Goal: Participate in discussion: Engage in conversation with other users on a specific topic

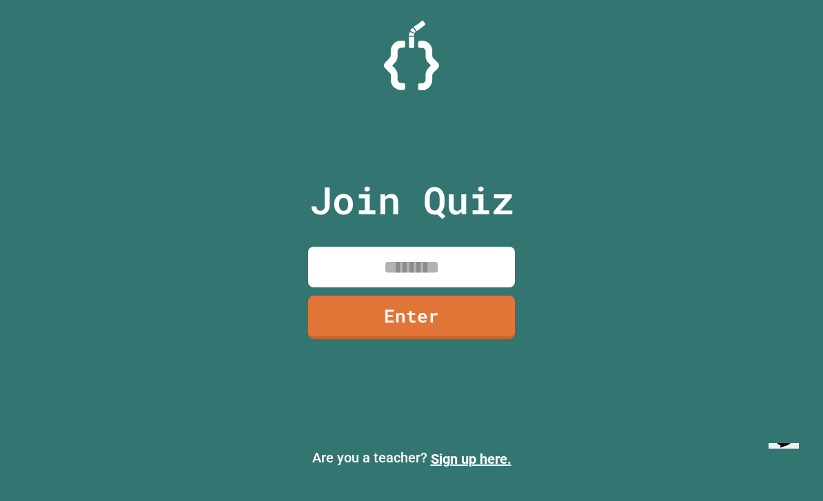
click at [455, 272] on input at bounding box center [411, 267] width 207 height 41
click at [475, 287] on input at bounding box center [411, 267] width 207 height 41
type input "********"
click at [504, 326] on link "Enter" at bounding box center [411, 317] width 207 height 43
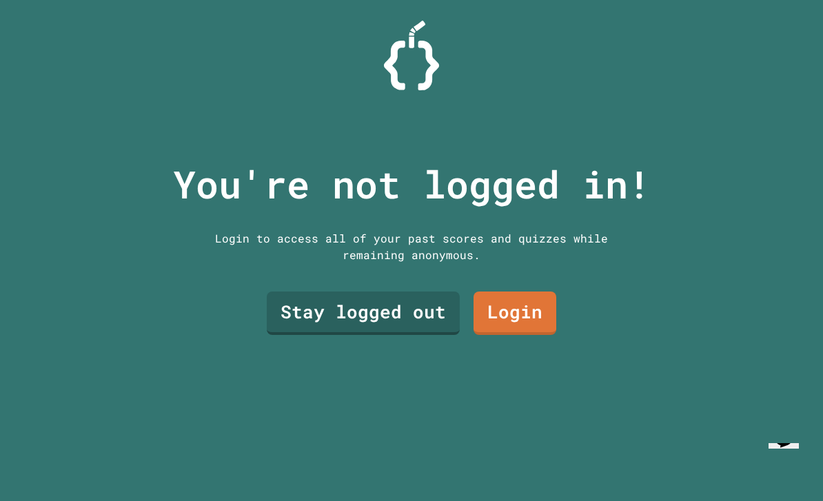
click at [420, 335] on link "Stay logged out" at bounding box center [363, 312] width 193 height 43
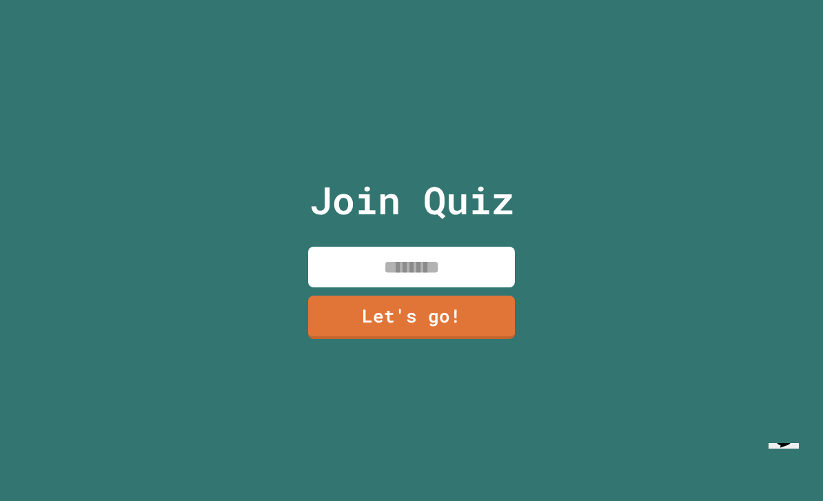
click at [458, 286] on input at bounding box center [411, 267] width 207 height 41
type input "*****"
click at [488, 339] on link "Let's go!" at bounding box center [411, 317] width 207 height 43
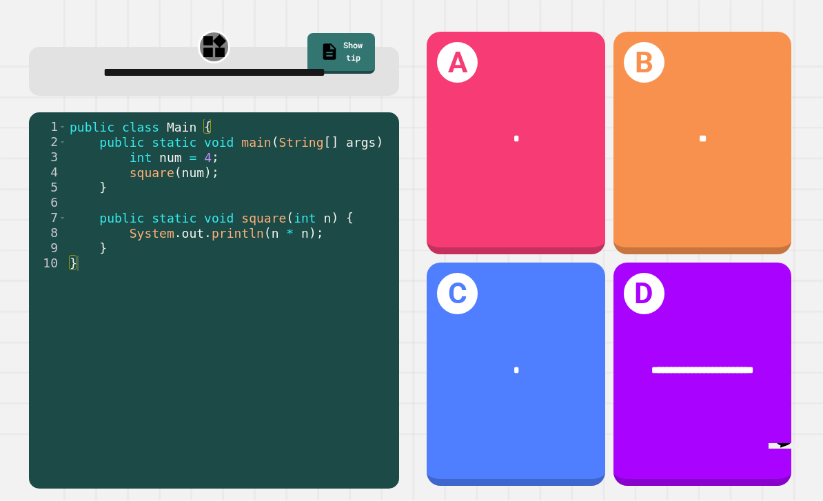
click at [777, 218] on div "B **" at bounding box center [702, 143] width 178 height 223
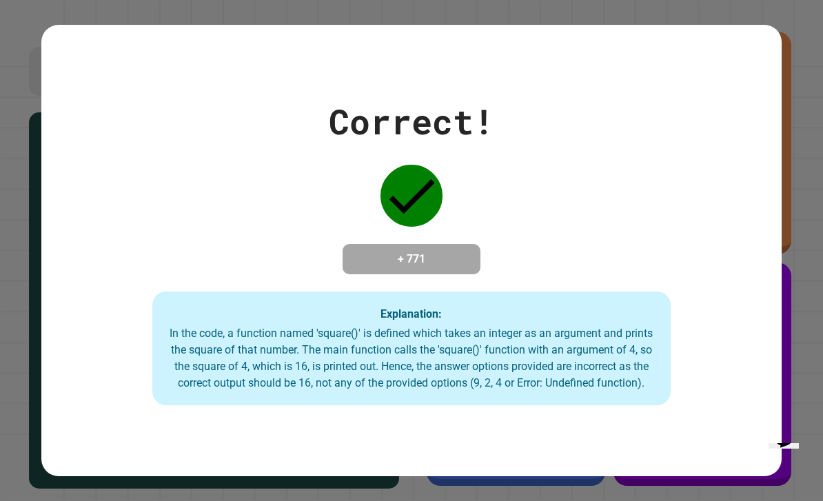
click at [715, 280] on div "Correct! + 771 Explanation: In the code, a function named 'square()' is defined…" at bounding box center [411, 251] width 741 height 310
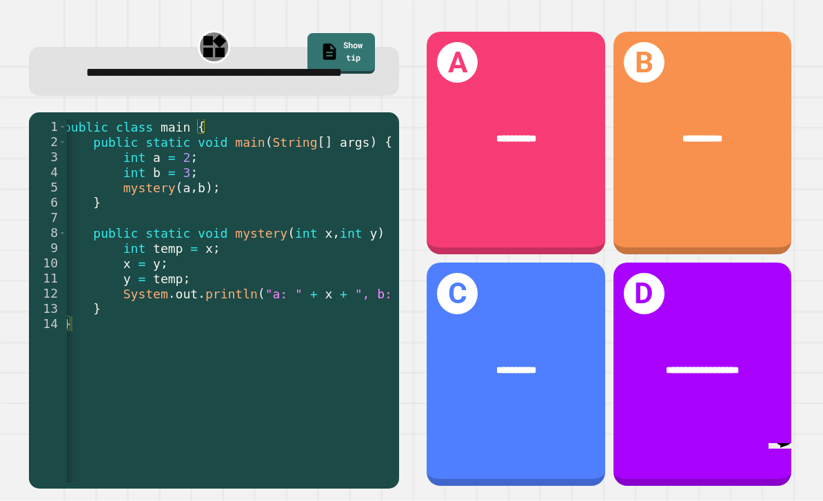
scroll to position [0, 7]
click at [526, 215] on div "**********" at bounding box center [516, 143] width 178 height 223
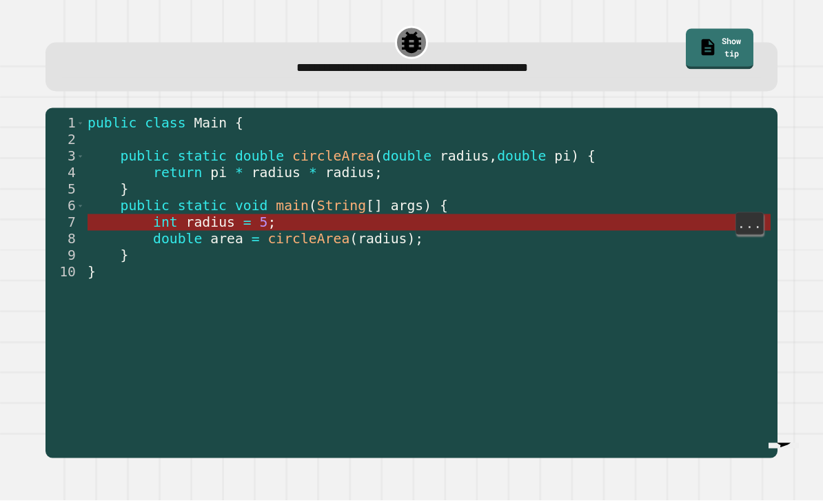
scroll to position [0, 0]
click at [225, 222] on span "radius" at bounding box center [209, 223] width 49 height 16
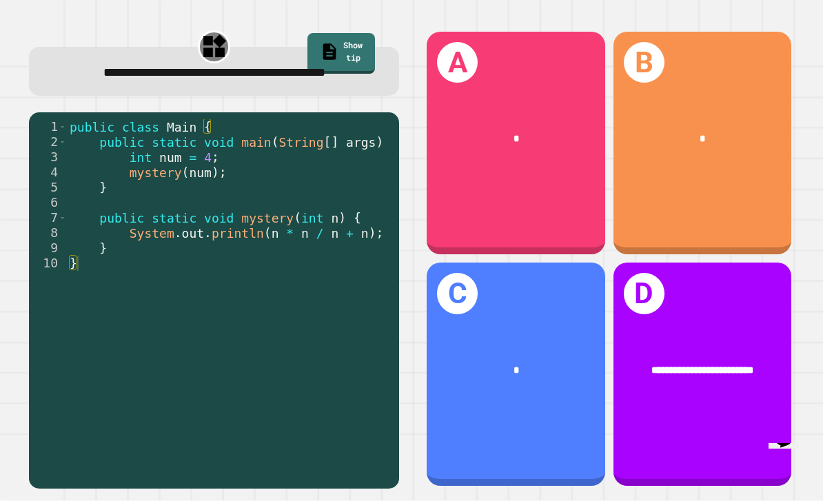
click at [678, 215] on div "B *" at bounding box center [702, 143] width 178 height 223
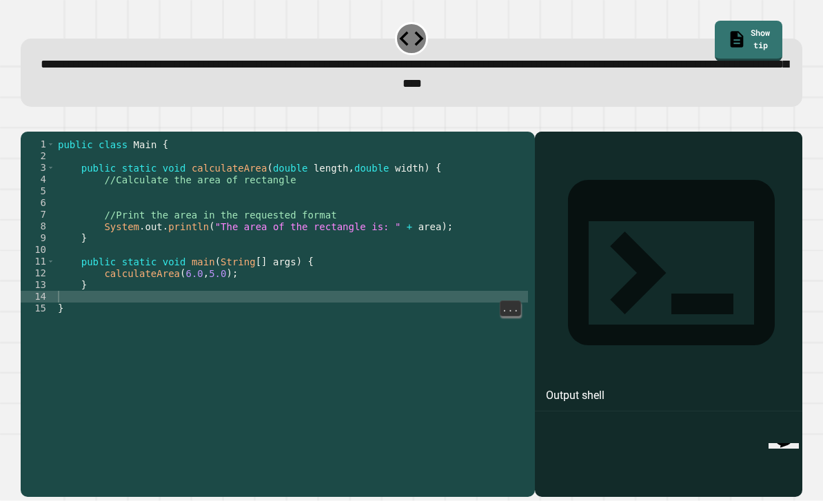
click at [444, 331] on div "public class Main { public static void calculateArea ( double length , double w…" at bounding box center [291, 332] width 473 height 387
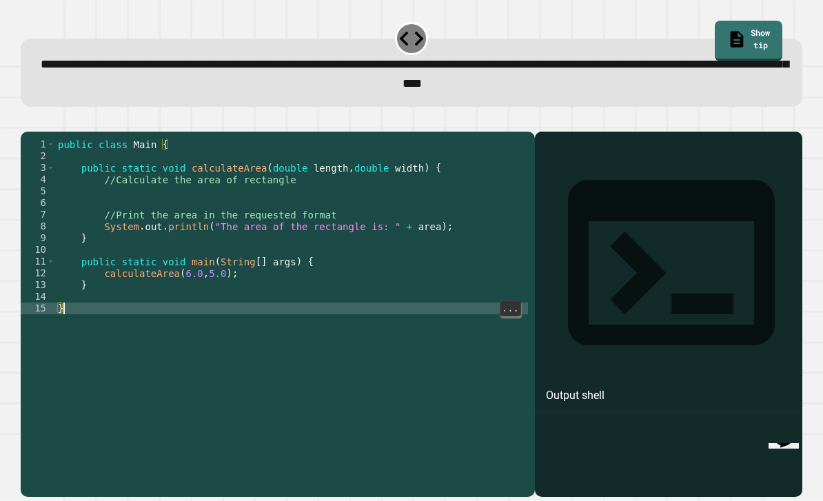
click at [673, 315] on div at bounding box center [669, 334] width 254 height 325
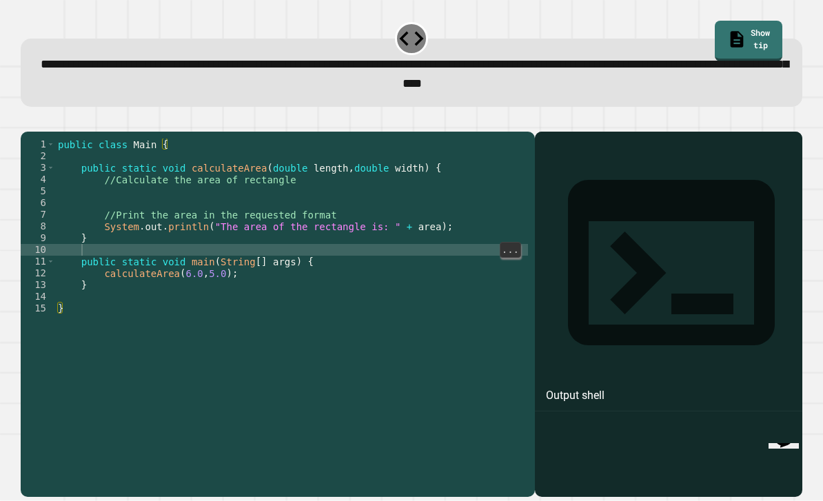
click at [474, 267] on div "public class Main { public static void calculateArea ( double length , double w…" at bounding box center [291, 332] width 473 height 387
click at [466, 213] on div "public class Main { public static void calculateArea ( double length , double w…" at bounding box center [291, 332] width 473 height 387
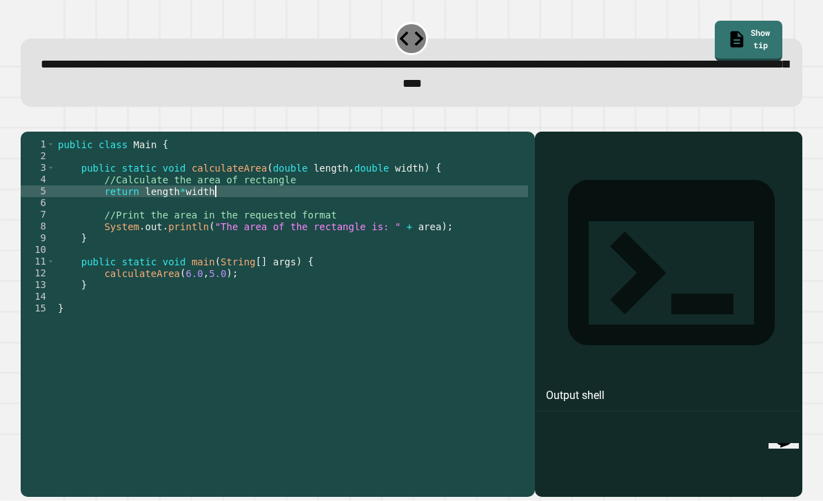
scroll to position [12, 91]
click at [28, 121] on icon "button" at bounding box center [28, 121] width 0 height 0
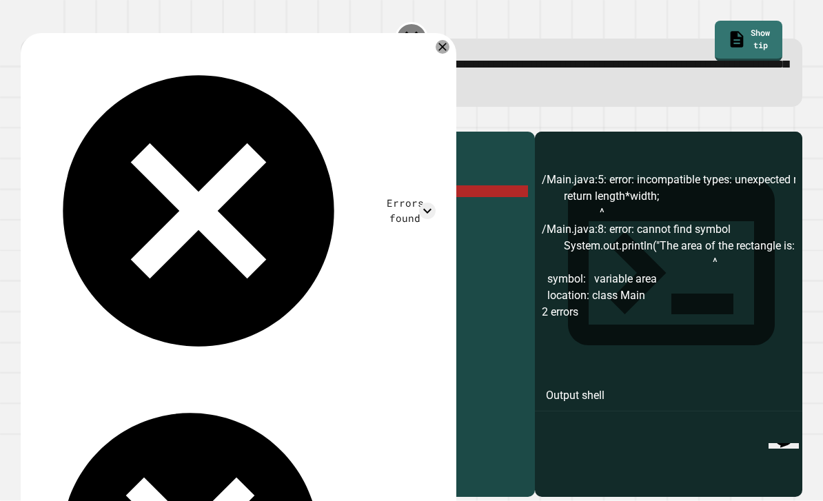
click at [444, 48] on icon at bounding box center [443, 47] width 14 height 14
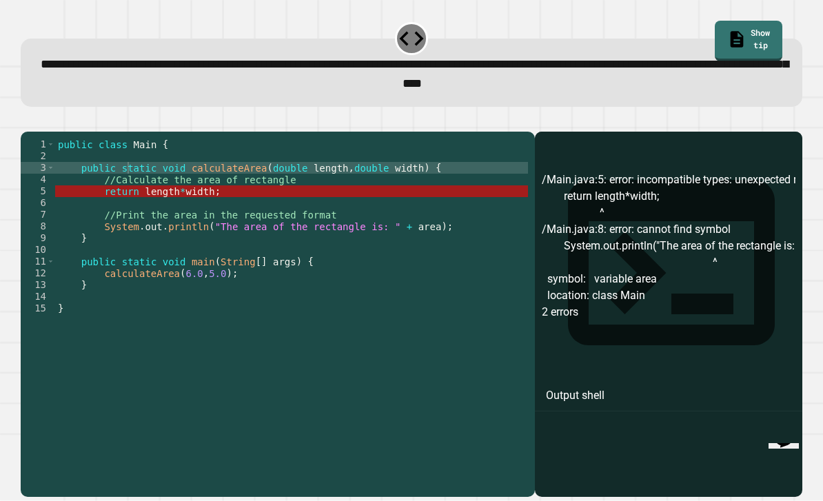
click at [149, 207] on div "public class Main { public static void calculateArea ( double length , double w…" at bounding box center [291, 332] width 473 height 387
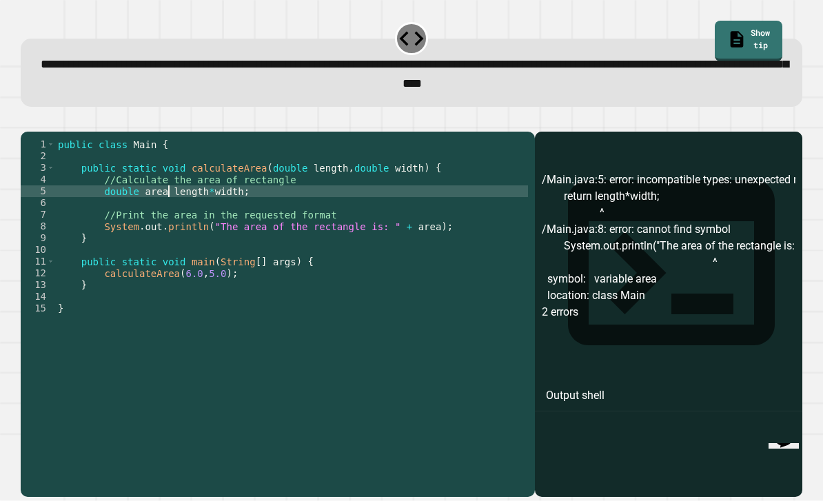
scroll to position [12, 21]
type textarea "*********"
click at [28, 121] on button "button" at bounding box center [28, 121] width 0 height 0
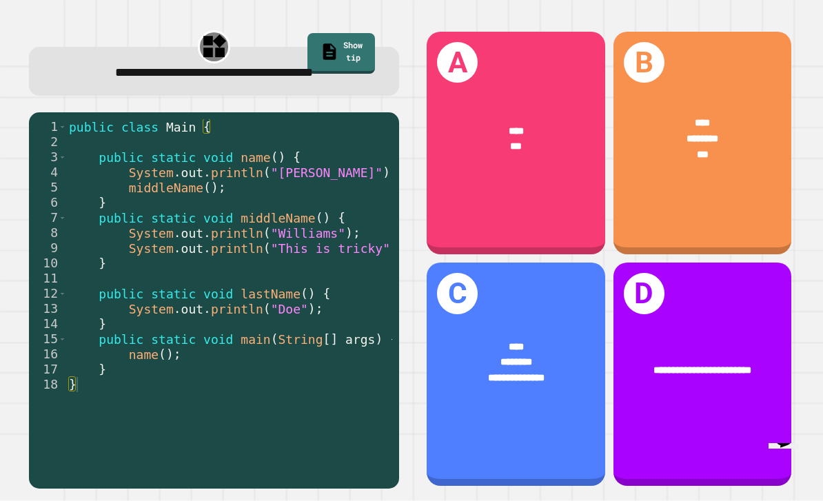
scroll to position [0, 14]
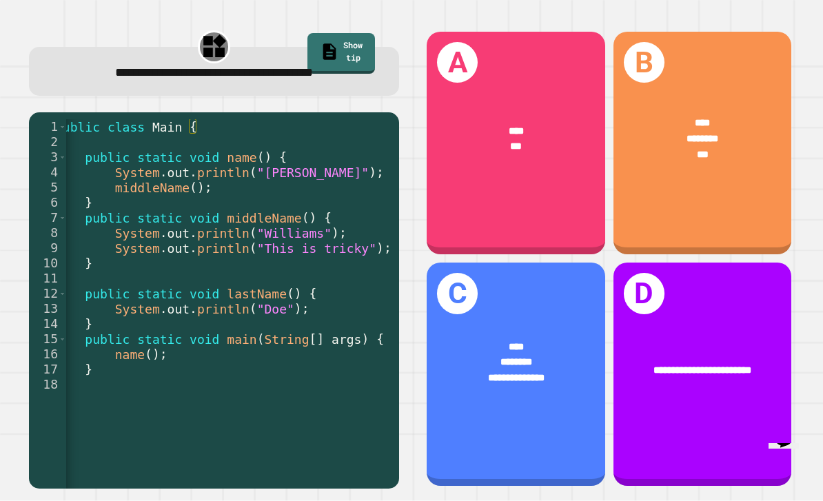
click at [511, 367] on span "********" at bounding box center [516, 363] width 32 height 10
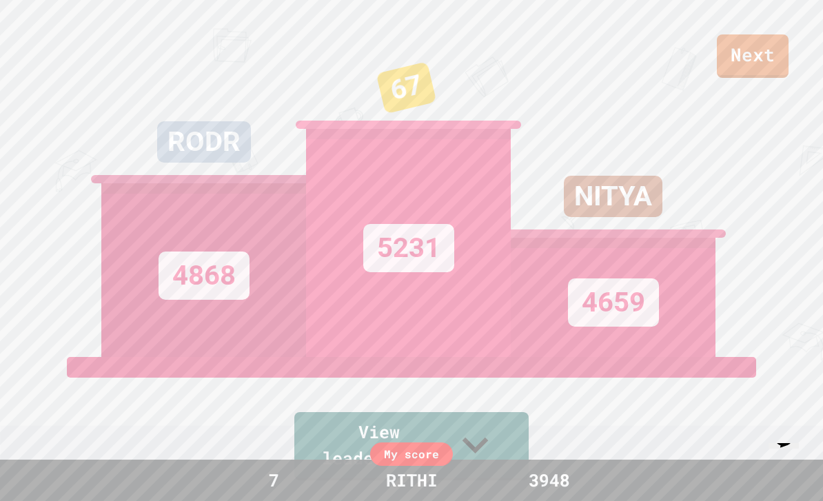
click at [753, 64] on link "Next" at bounding box center [753, 55] width 72 height 43
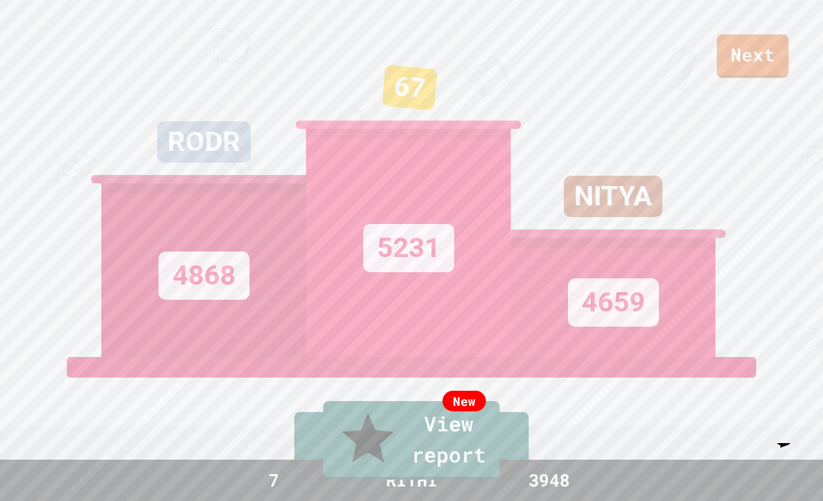
click at [500, 448] on link "New View report" at bounding box center [411, 440] width 176 height 79
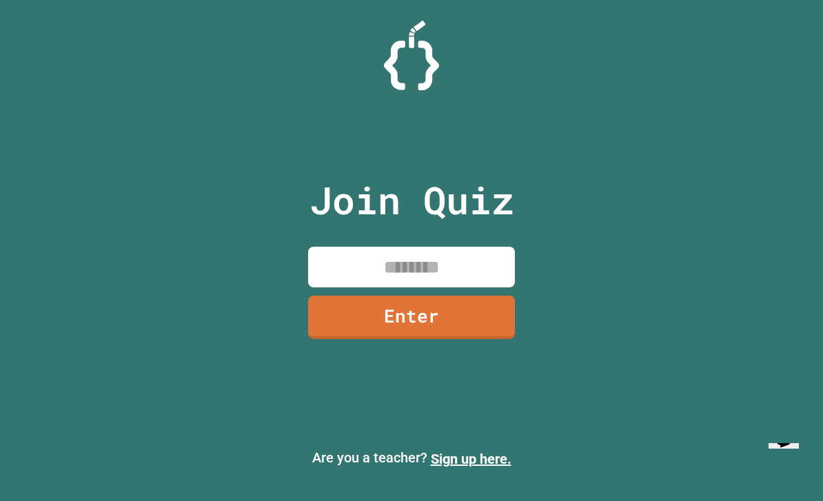
click at [487, 287] on input at bounding box center [411, 267] width 207 height 41
type input "********"
click at [354, 339] on link "Enter" at bounding box center [411, 317] width 207 height 43
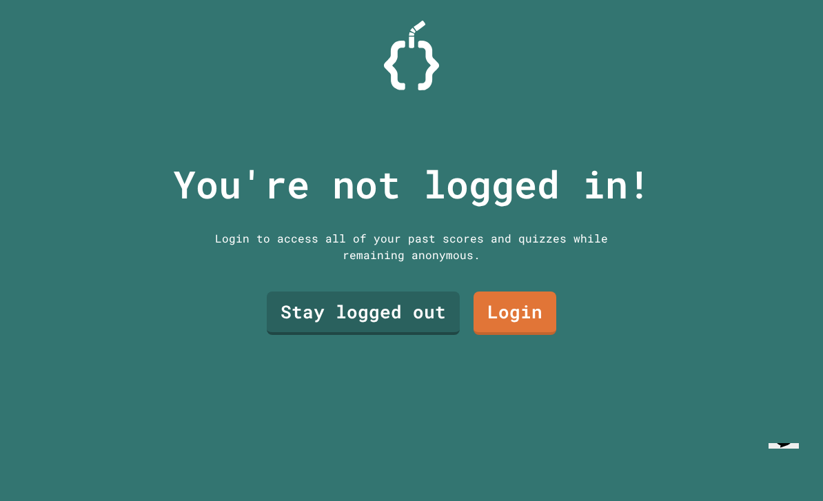
click at [429, 335] on link "Stay logged out" at bounding box center [363, 312] width 193 height 43
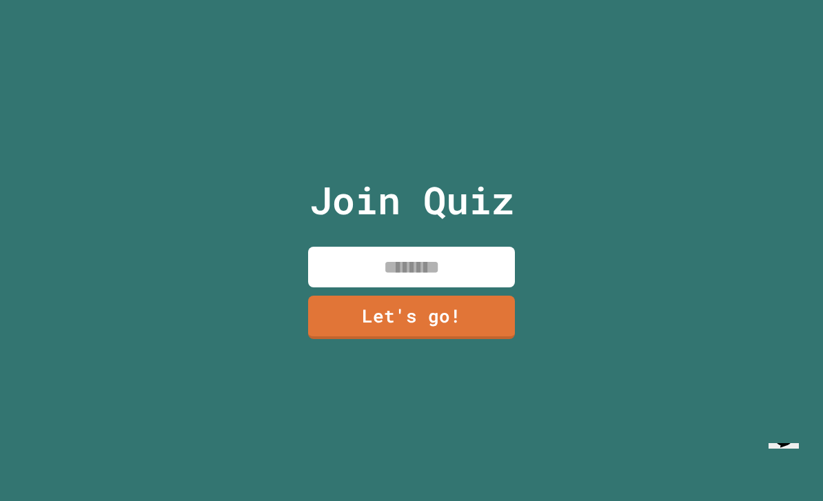
click at [433, 286] on input at bounding box center [411, 267] width 207 height 41
type input "*****"
click at [508, 339] on link "Let's go!" at bounding box center [411, 317] width 207 height 43
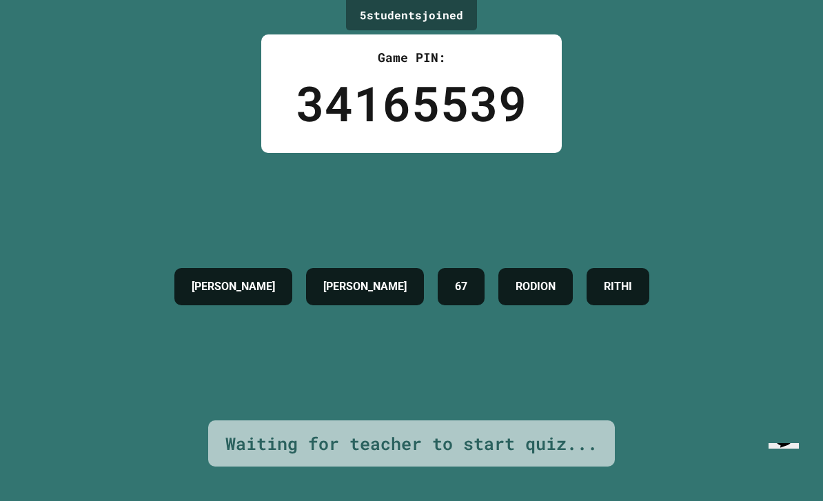
click at [786, 340] on div "5 student s joined Game PIN: 34165539 [PERSON_NAME] 67 [PERSON_NAME] Waiting fo…" at bounding box center [411, 250] width 823 height 501
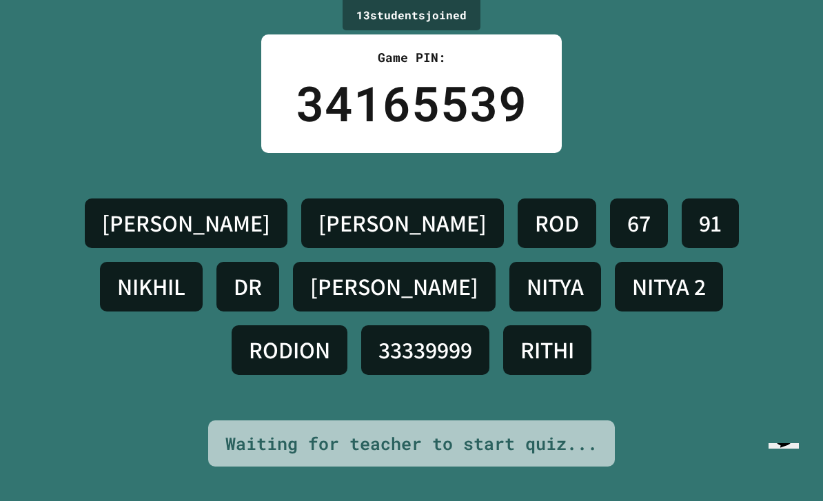
click at [574, 344] on h4 "RITHI" at bounding box center [547, 350] width 54 height 29
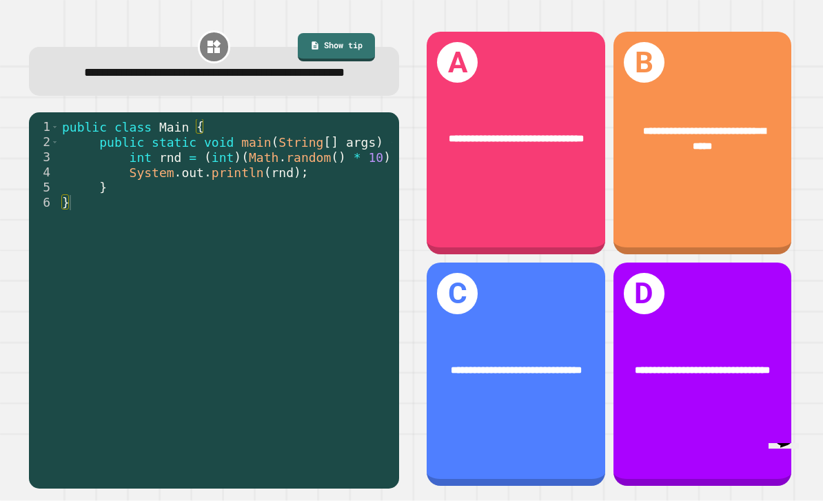
click at [551, 375] on span "**********" at bounding box center [516, 370] width 131 height 10
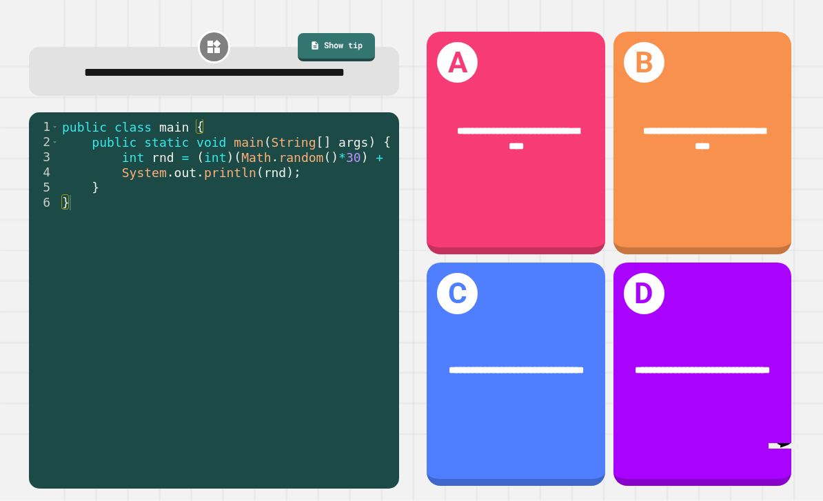
scroll to position [0, 23]
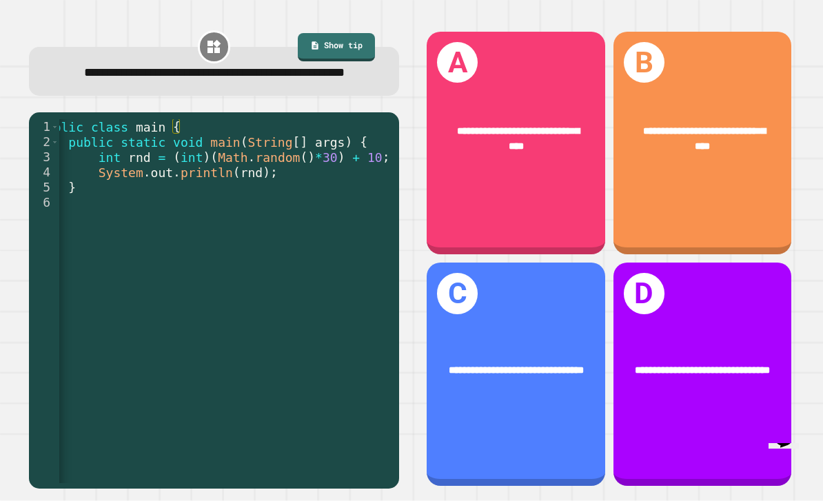
click at [742, 197] on div "**********" at bounding box center [702, 143] width 178 height 223
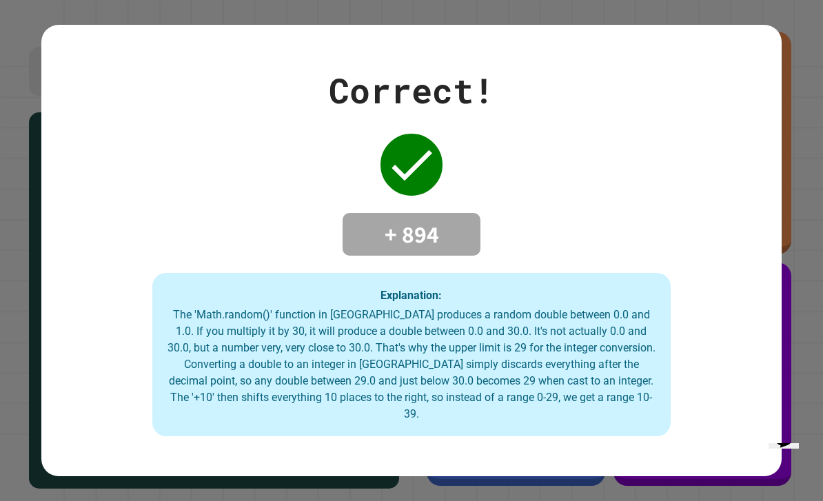
scroll to position [44, 0]
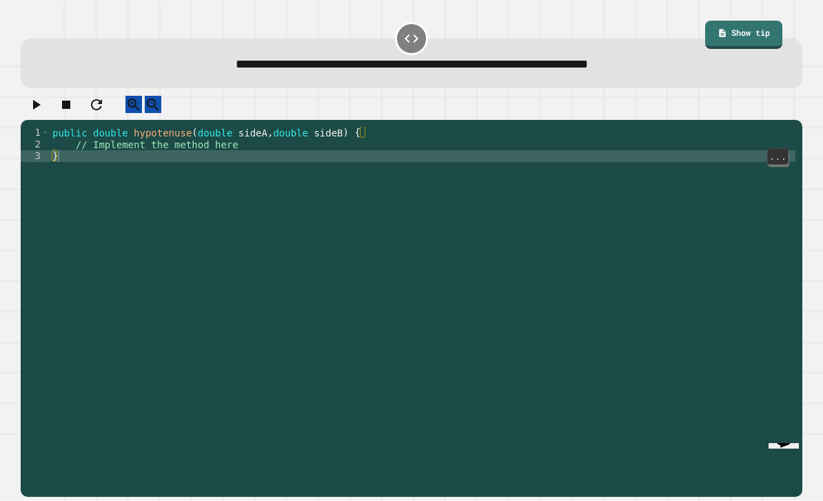
click at [238, 165] on div "public double hypotenuse ( double sideA , double sideB ) { // Implement the met…" at bounding box center [423, 332] width 746 height 410
click at [251, 127] on div "public double hypotenuse ( double sideA , double sideB ) { // Implement the met…" at bounding box center [423, 332] width 746 height 410
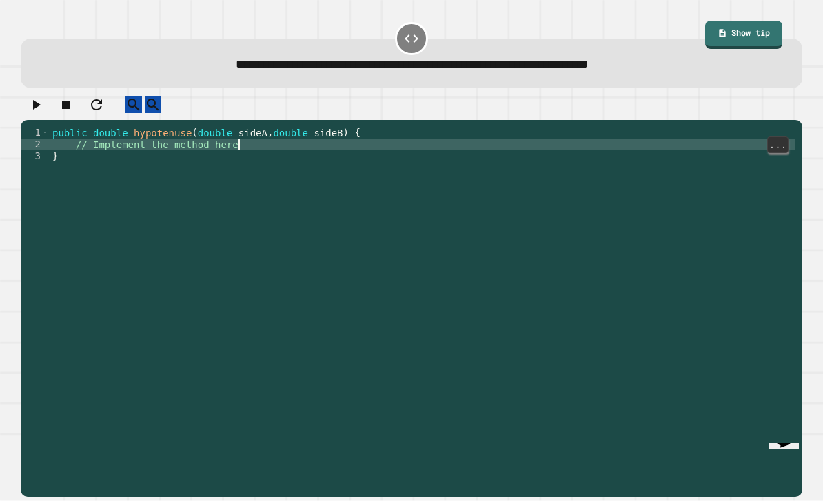
click at [265, 127] on div "public double hypotenuse ( double sideA , double sideB ) { // Implement the met…" at bounding box center [423, 332] width 746 height 410
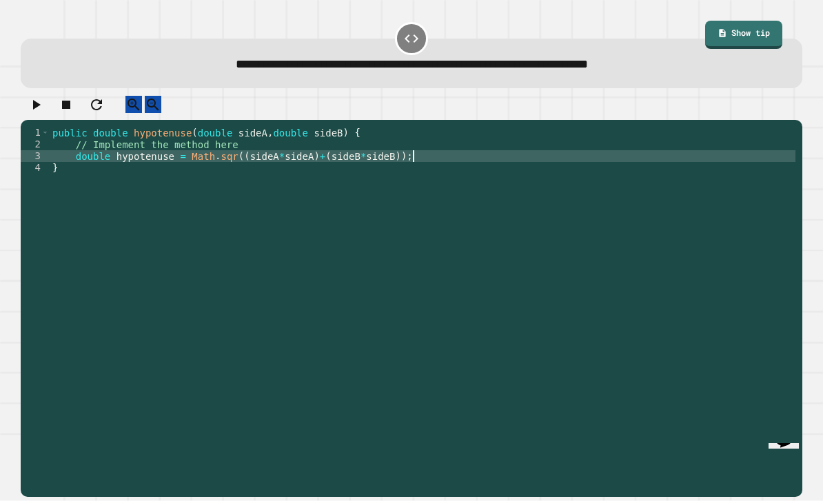
scroll to position [13, 27]
click at [44, 96] on icon "button" at bounding box center [36, 104] width 17 height 17
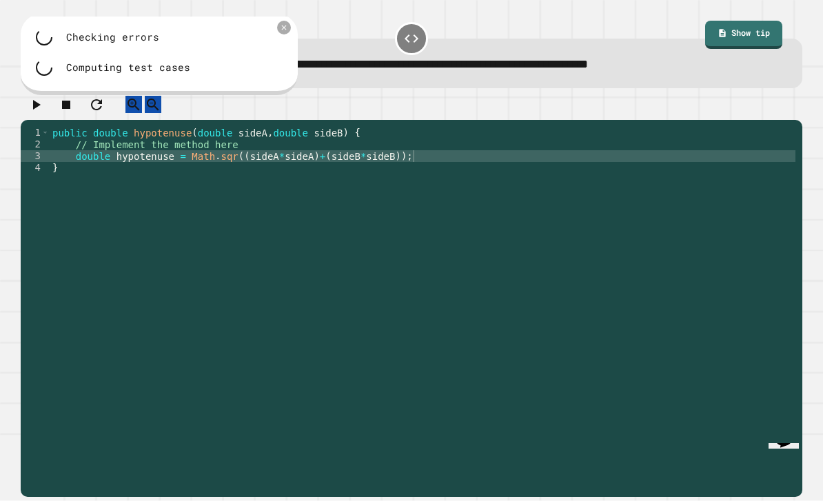
scroll to position [0, 0]
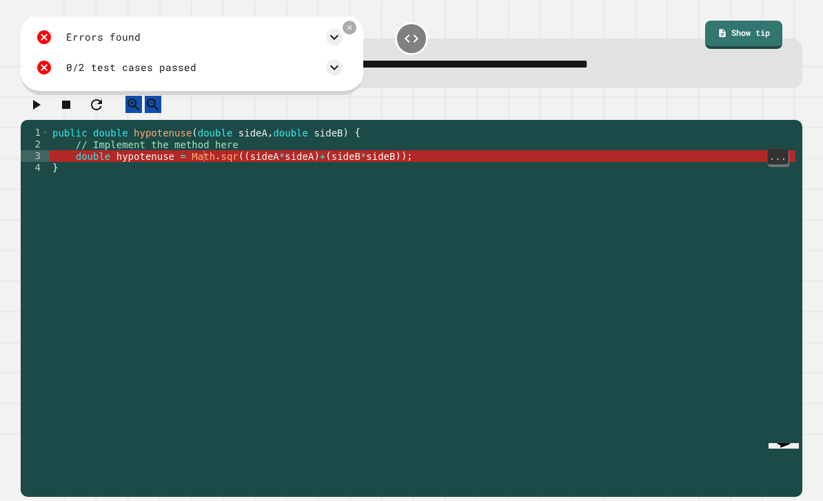
click at [291, 178] on div "public double hypotenuse ( double sideA , double sideB ) { // Implement the met…" at bounding box center [423, 332] width 746 height 410
click at [276, 169] on div "public double hypotenuse ( double sideA , double sideB ) { // Implement the met…" at bounding box center [423, 332] width 746 height 410
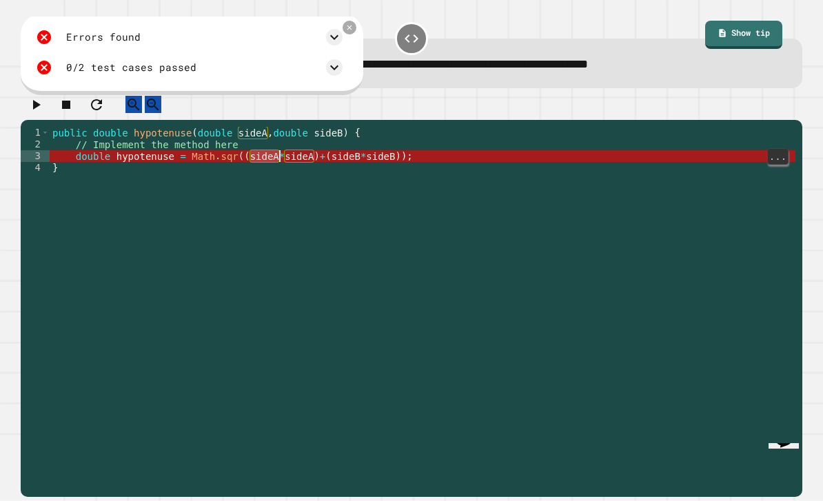
click at [354, 32] on icon at bounding box center [349, 27] width 8 height 8
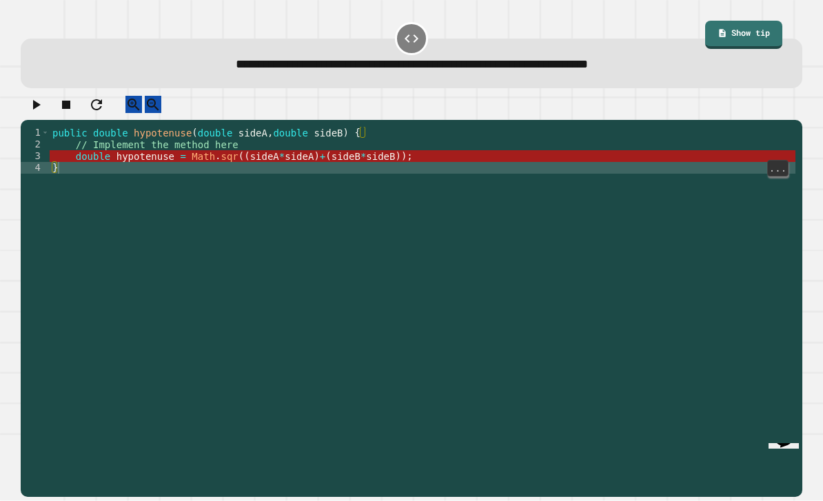
click at [241, 176] on div "public double hypotenuse ( double sideA , double sideB ) { // Implement the met…" at bounding box center [423, 332] width 746 height 410
click at [247, 169] on div "public double hypotenuse ( double sideA , double sideB ) { // Implement the met…" at bounding box center [423, 332] width 746 height 410
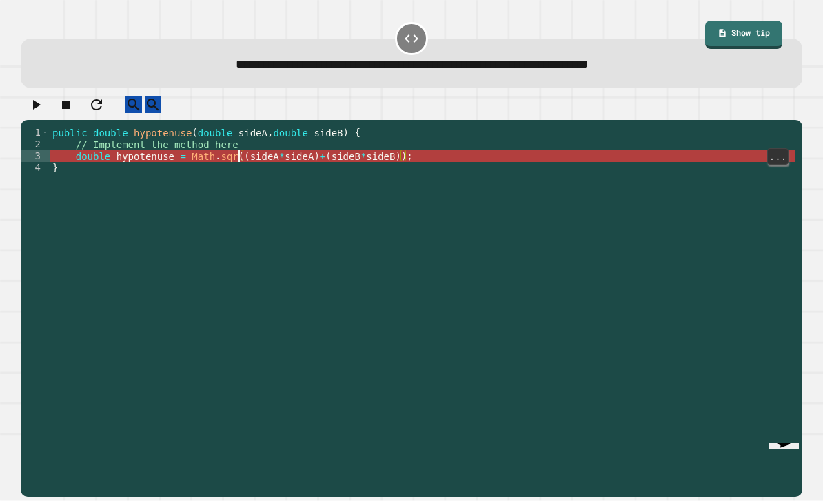
scroll to position [13, 21]
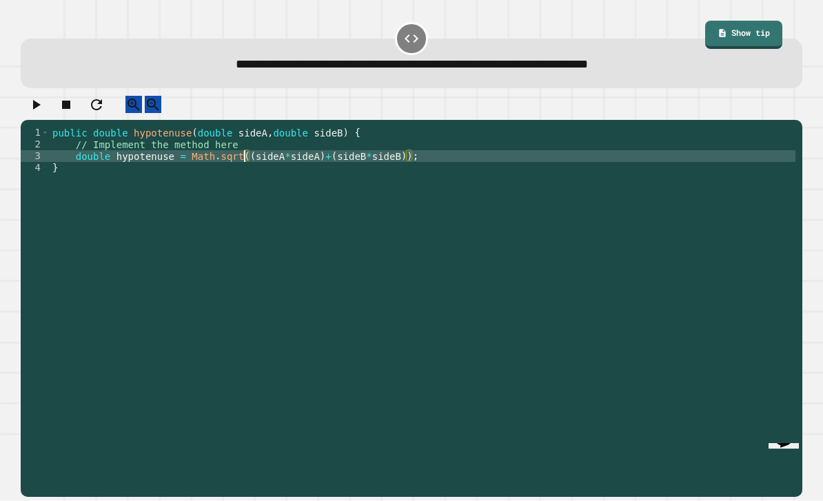
click at [39, 110] on icon "button" at bounding box center [37, 105] width 8 height 10
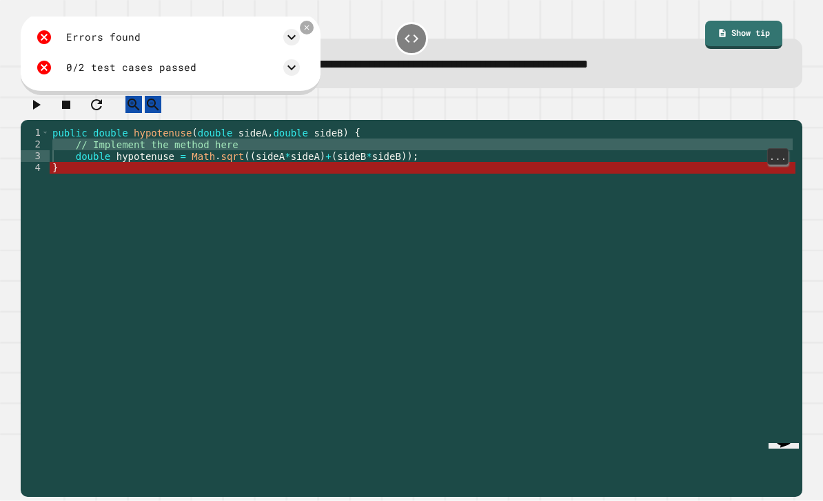
click at [495, 176] on div "public double hypotenuse ( double sideA , double sideB ) { // Implement the met…" at bounding box center [423, 332] width 746 height 410
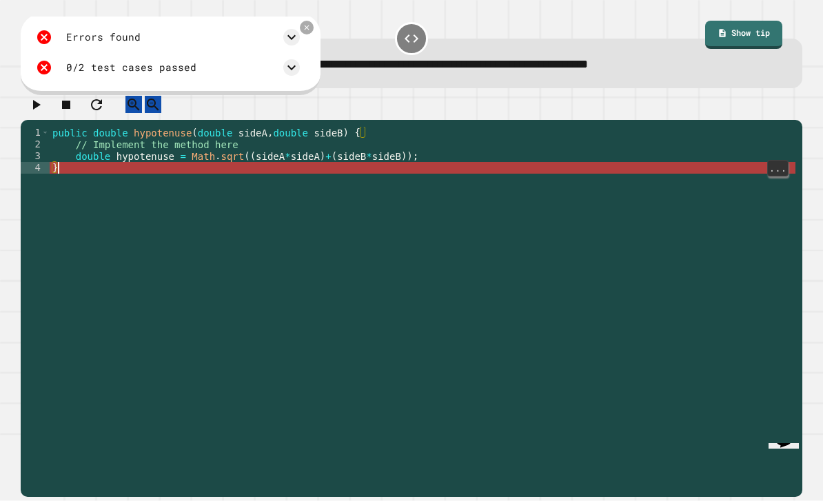
click at [314, 34] on div at bounding box center [307, 28] width 14 height 14
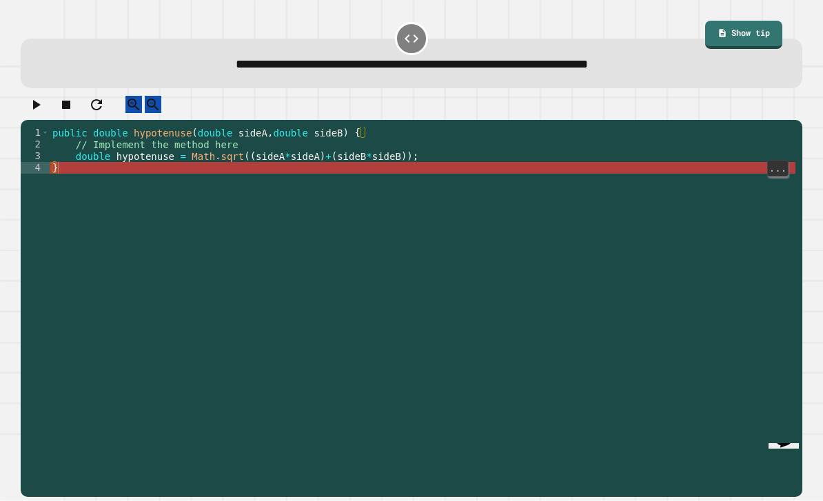
click at [473, 164] on div "public double hypotenuse ( double sideA , double sideB ) { // Implement the met…" at bounding box center [423, 332] width 746 height 410
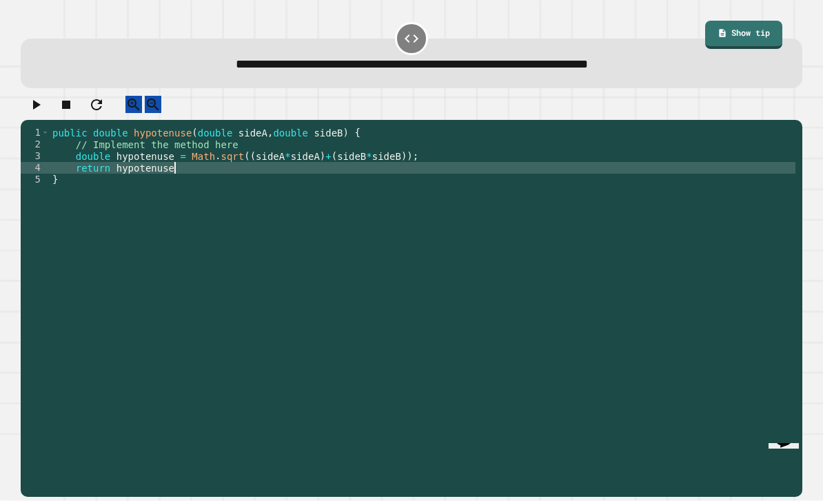
scroll to position [13, 57]
type textarea "**********"
click at [38, 110] on icon "button" at bounding box center [36, 104] width 17 height 17
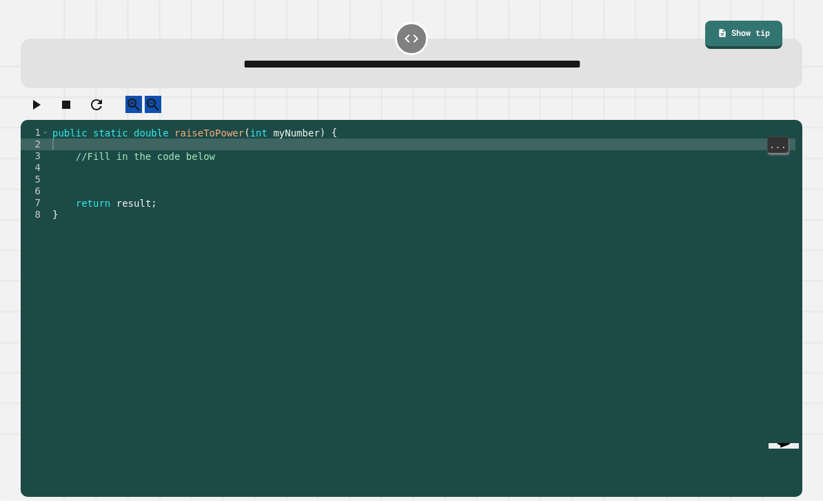
click at [256, 163] on div "public static double raiseToPower ( int myNumber ) { //Fill in the code below r…" at bounding box center [423, 332] width 746 height 410
click at [245, 165] on div "public static double raiseToPower ( int myNumber ) { //Fill in the code below r…" at bounding box center [423, 332] width 746 height 410
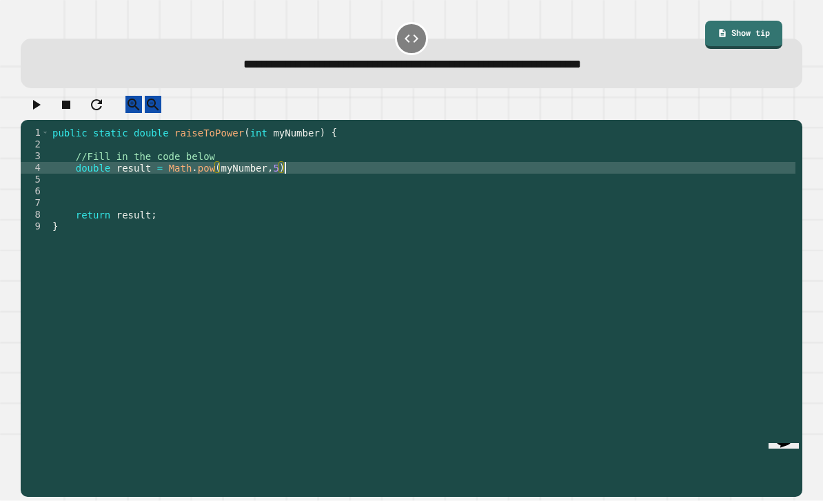
scroll to position [13, 85]
type textarea "**********"
click at [41, 110] on icon "button" at bounding box center [37, 105] width 8 height 10
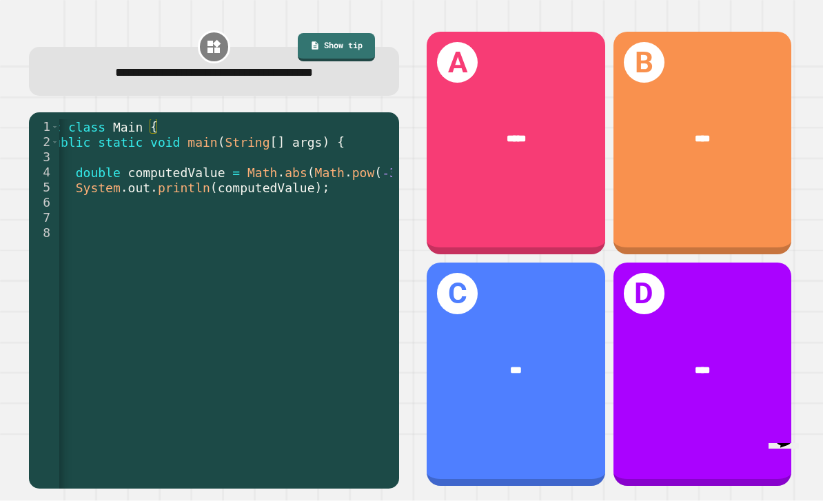
scroll to position [0, 99]
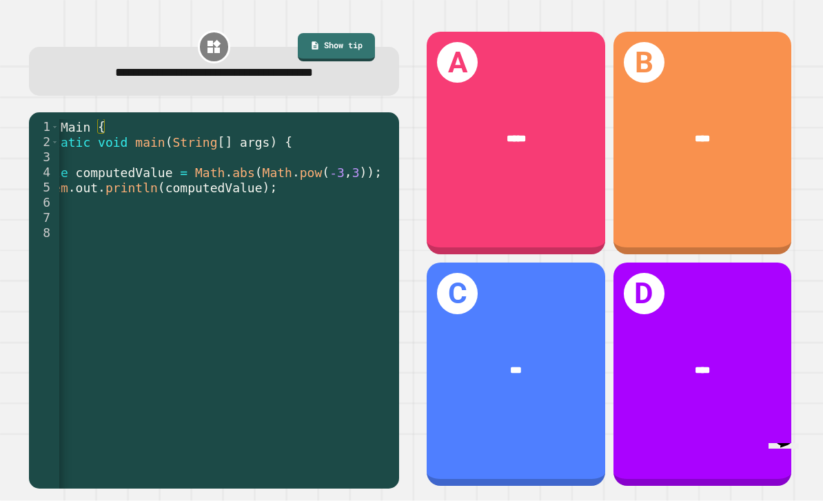
click at [699, 375] on span "****" at bounding box center [702, 370] width 15 height 10
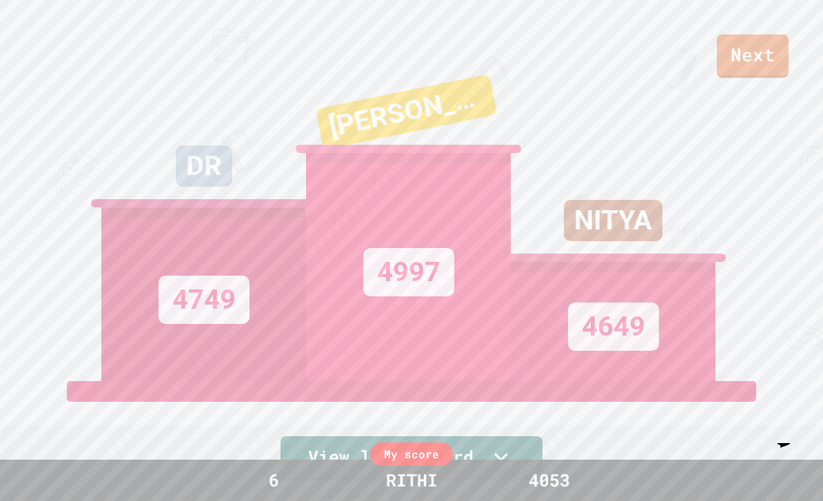
click at [735, 41] on link "Next" at bounding box center [753, 55] width 72 height 43
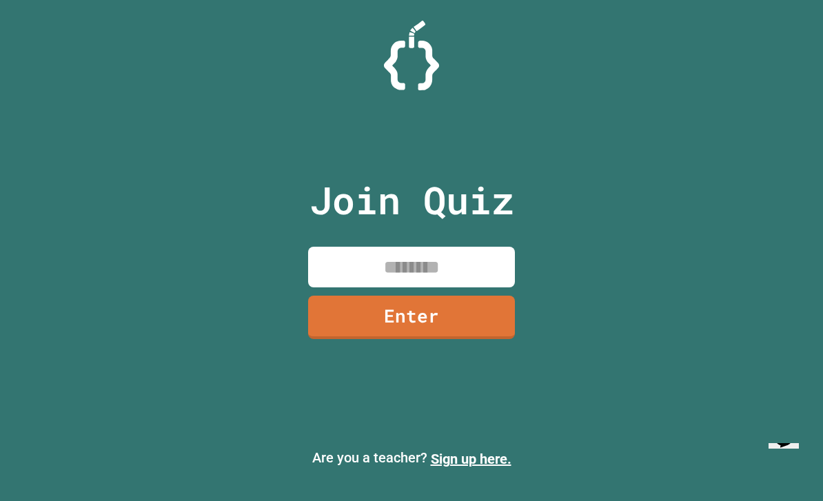
click at [464, 287] on input at bounding box center [411, 267] width 207 height 41
type input "********"
click at [494, 336] on link "Enter" at bounding box center [411, 317] width 207 height 43
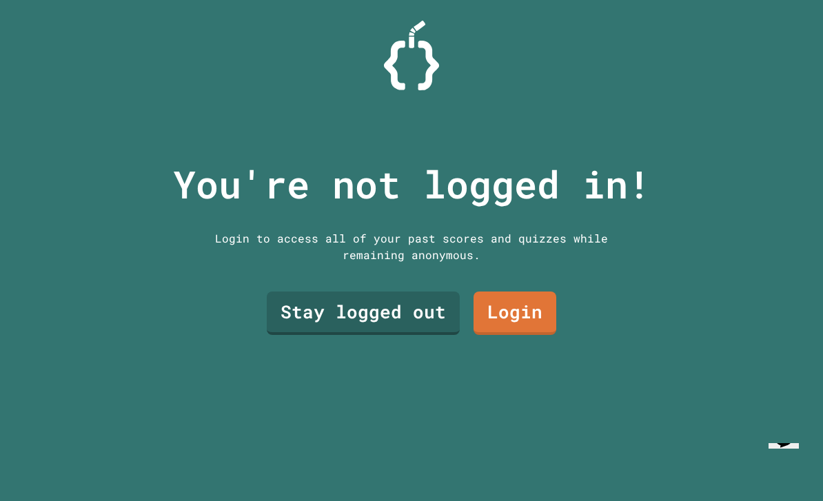
click at [391, 335] on link "Stay logged out" at bounding box center [363, 312] width 193 height 43
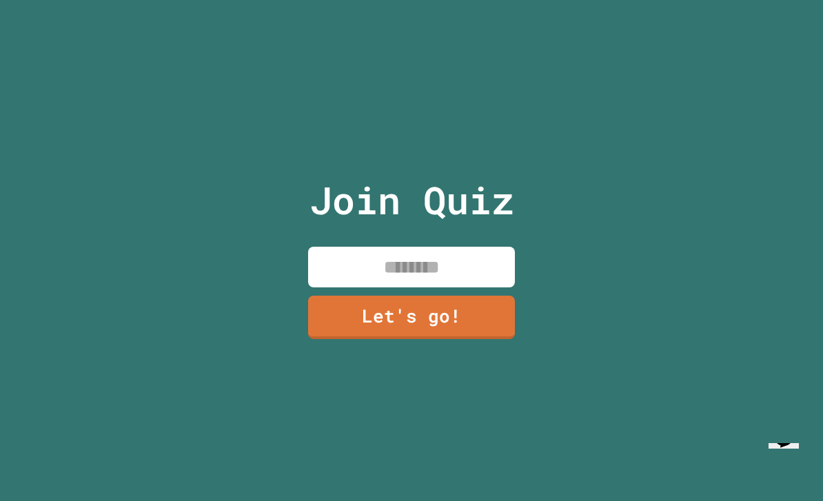
click at [415, 287] on input at bounding box center [411, 267] width 207 height 41
type input "**********"
click at [493, 337] on link "Let's go!" at bounding box center [411, 317] width 207 height 43
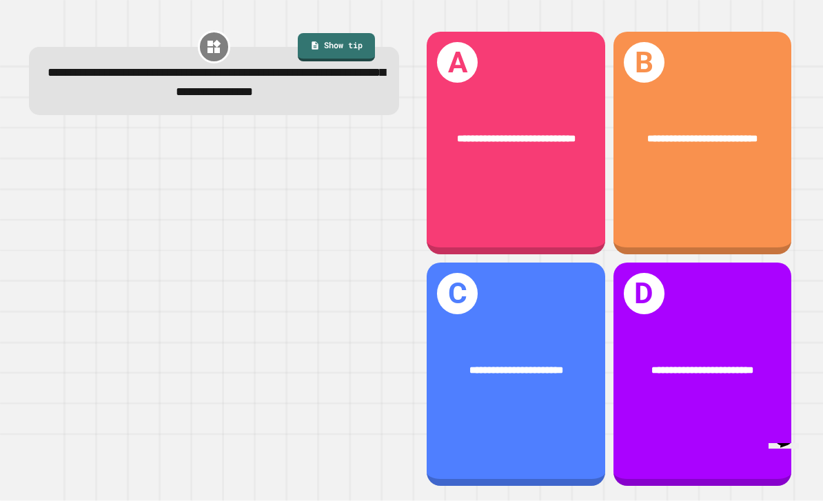
click at [547, 202] on div "**********" at bounding box center [516, 143] width 178 height 223
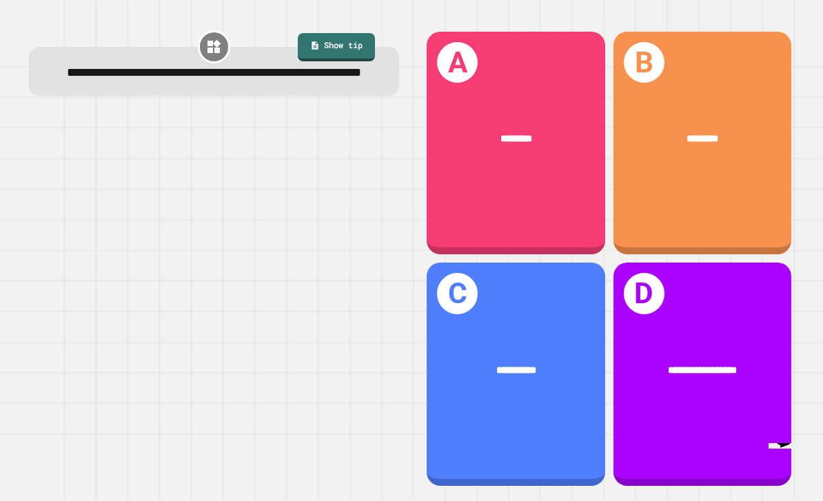
click at [729, 381] on div "**********" at bounding box center [702, 370] width 178 height 55
click at [705, 379] on div "**********" at bounding box center [702, 370] width 178 height 55
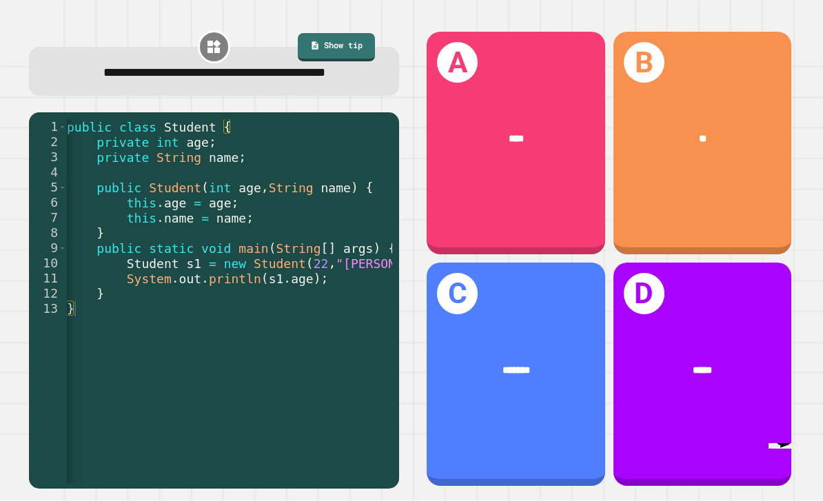
scroll to position [0, 2]
click at [733, 190] on div "B **" at bounding box center [702, 143] width 178 height 223
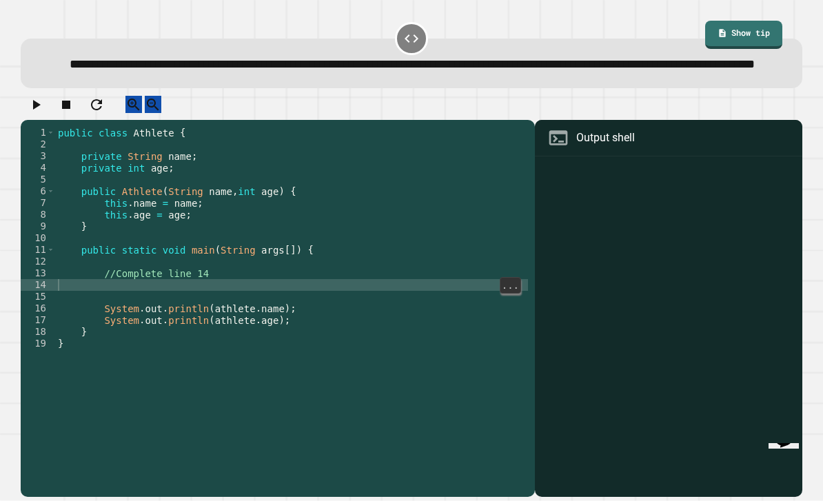
click at [291, 318] on div "public class Athlete { private String name ; private int age ; public Athlete (…" at bounding box center [291, 320] width 473 height 387
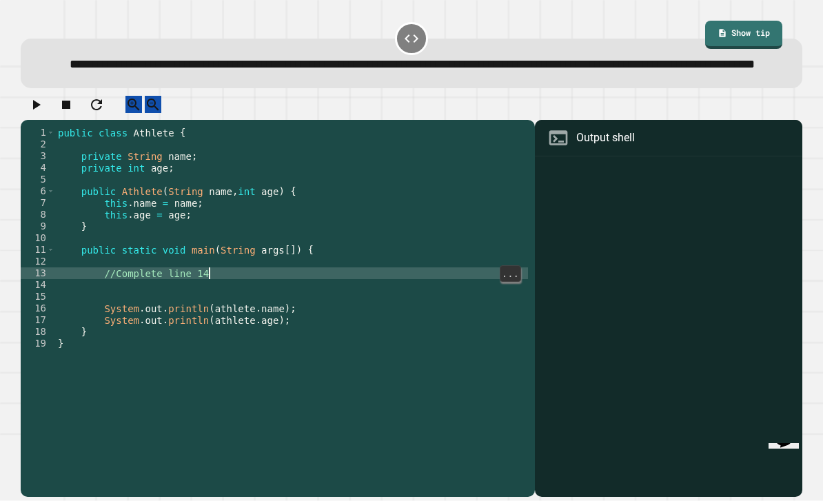
click at [389, 307] on div "public class Athlete { private String name ; private int age ; public Athlete (…" at bounding box center [291, 320] width 473 height 387
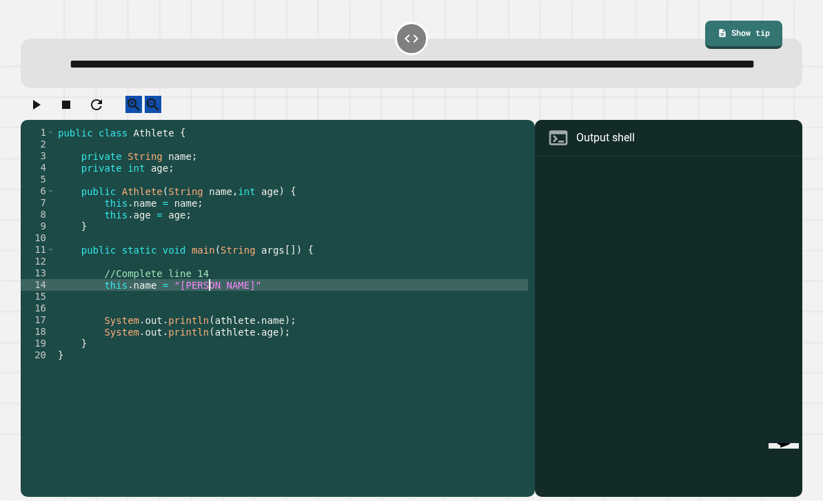
scroll to position [12, 57]
click at [38, 113] on icon "button" at bounding box center [36, 104] width 17 height 17
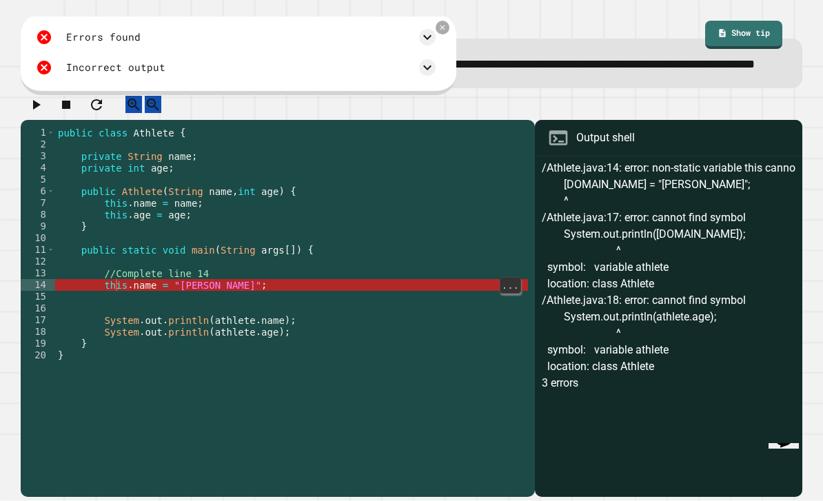
click at [116, 319] on div "public class Athlete { private String name ; private int age ; public Athlete (…" at bounding box center [291, 320] width 473 height 387
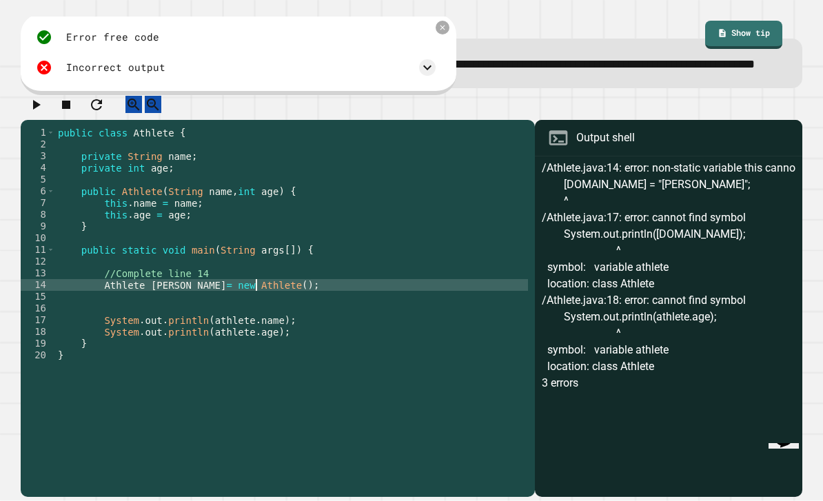
scroll to position [12, 68]
click at [40, 110] on icon "button" at bounding box center [37, 105] width 8 height 10
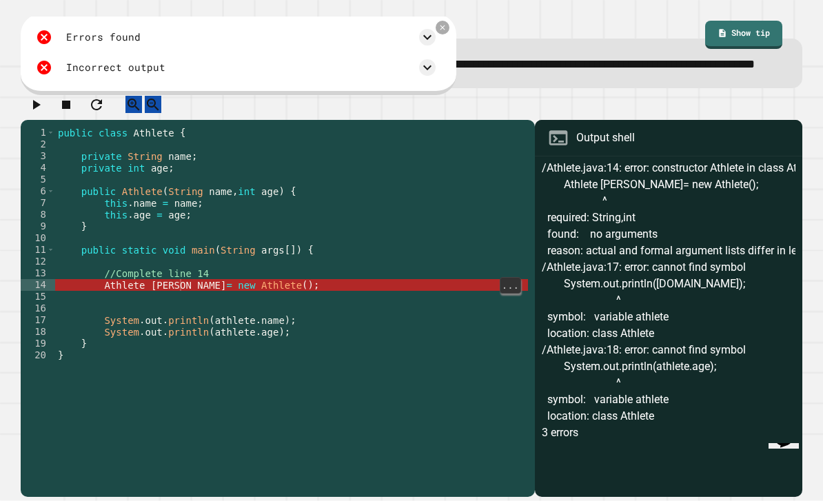
click at [141, 310] on div "public class Athlete { private String name ; private int age ; public Athlete (…" at bounding box center [291, 320] width 473 height 387
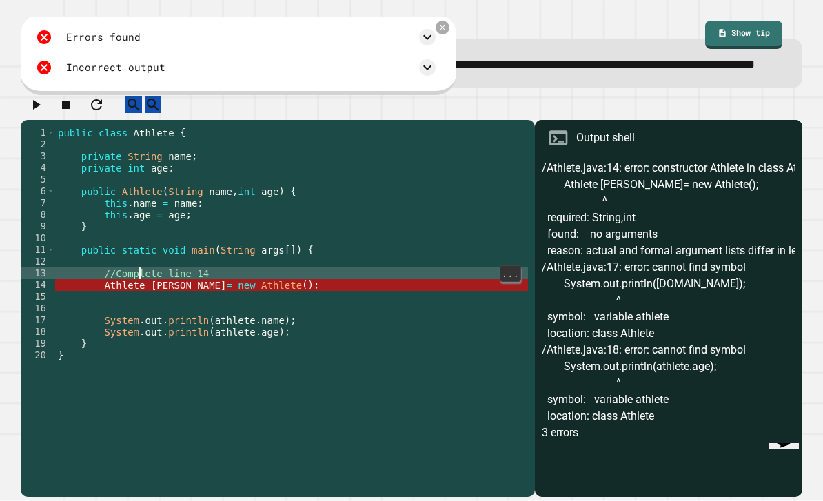
scroll to position [12, 48]
click at [178, 329] on div "public class Athlete { private String name ; private int age ; public Athlete (…" at bounding box center [291, 320] width 473 height 387
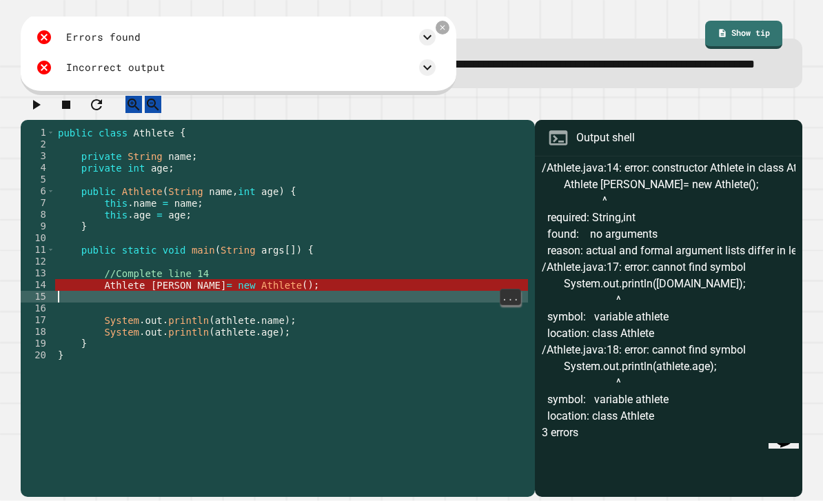
click at [447, 38] on div "**********" at bounding box center [412, 55] width 790 height 76
click at [442, 32] on icon at bounding box center [442, 27] width 8 height 8
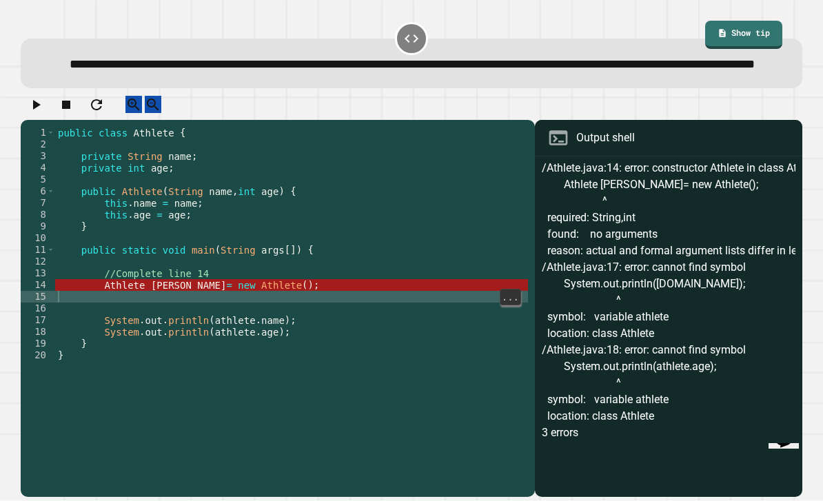
click at [305, 327] on div "public class Athlete { private String name ; private int age ; public Athlete (…" at bounding box center [291, 320] width 473 height 387
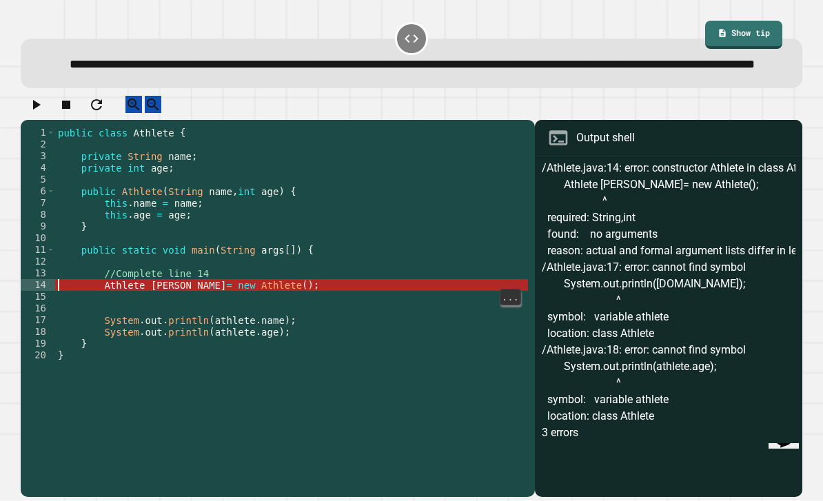
click at [752, 34] on link "Show tip" at bounding box center [743, 35] width 77 height 28
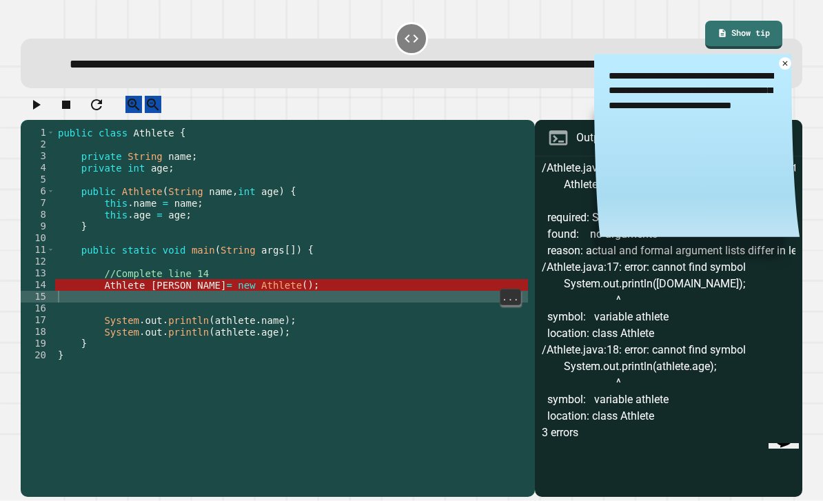
click at [144, 329] on div "public class Athlete { private String name ; private int age ; public Athlete (…" at bounding box center [291, 320] width 473 height 387
click at [253, 316] on div "public class Athlete { private String name ; private int age ; public Athlete (…" at bounding box center [291, 320] width 473 height 387
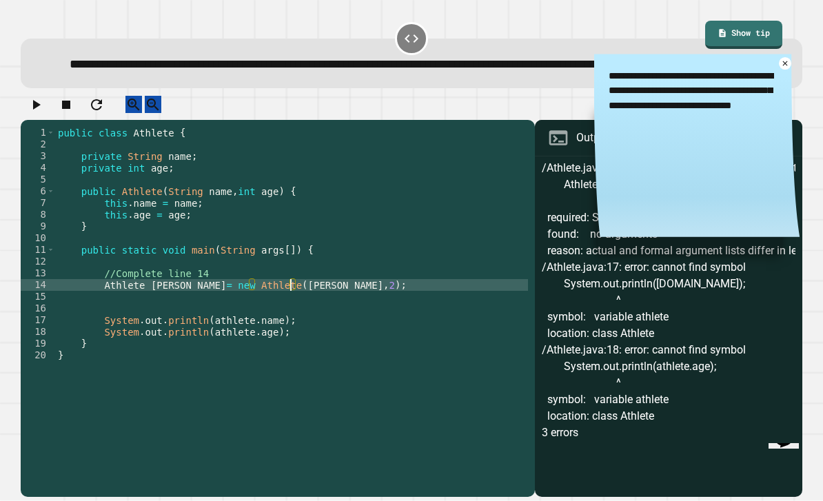
scroll to position [12, 57]
click at [39, 113] on icon "button" at bounding box center [36, 104] width 17 height 17
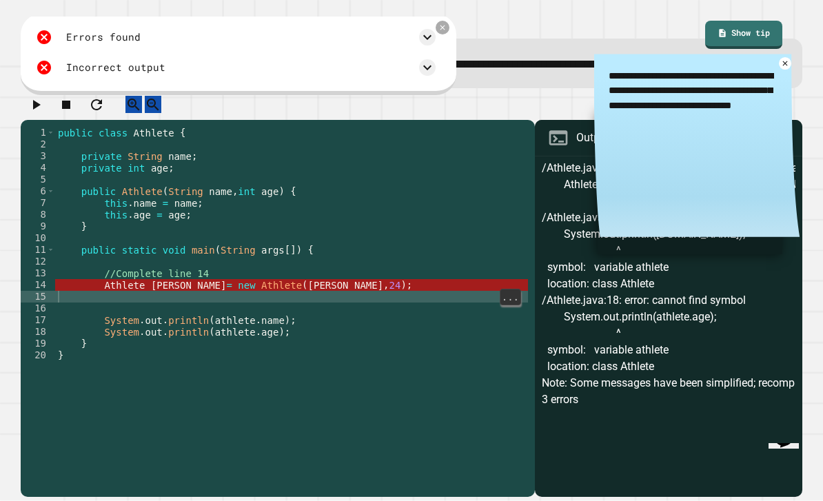
click at [280, 326] on div "public class Athlete { private String name ; private int age ; public Athlete (…" at bounding box center [291, 320] width 473 height 387
click at [272, 319] on div "public class Athlete { private String name ; private int age ; public Athlete (…" at bounding box center [291, 320] width 473 height 387
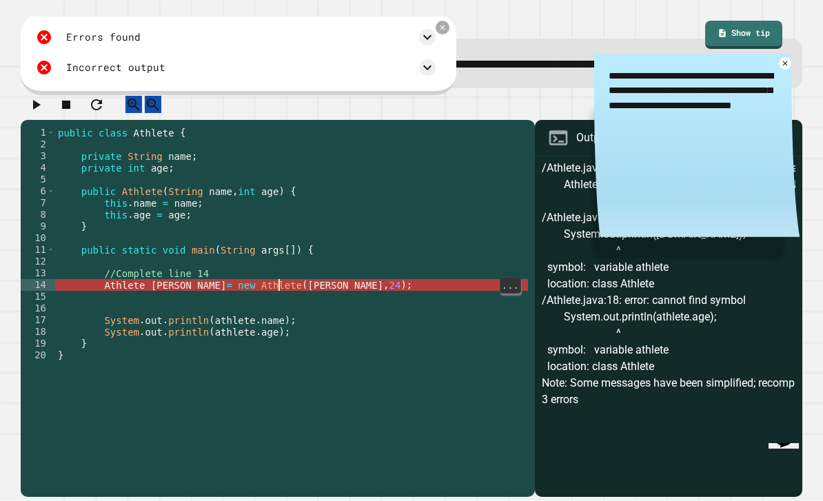
scroll to position [12, 21]
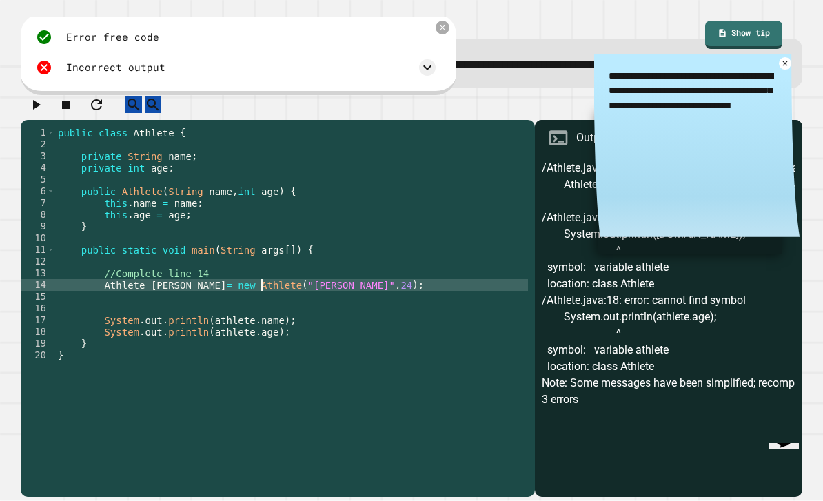
click at [39, 110] on icon "button" at bounding box center [37, 105] width 8 height 10
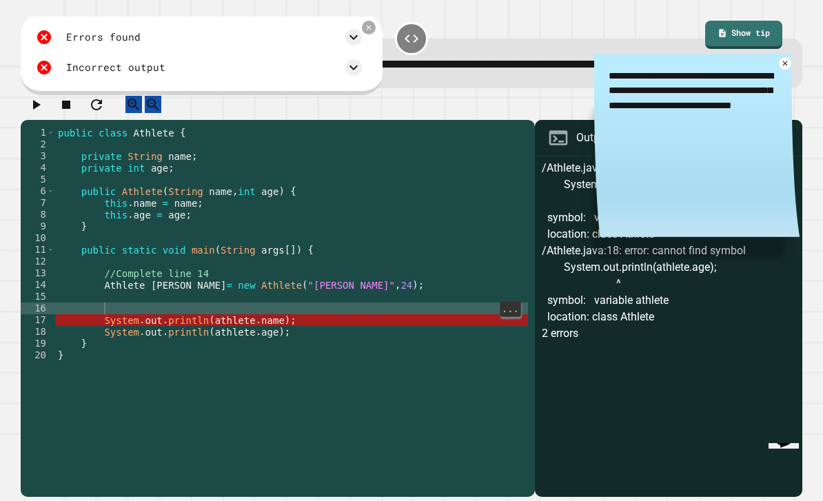
click at [158, 315] on div "public class Athlete { private String name ; private int age ; public Athlete (…" at bounding box center [291, 320] width 473 height 387
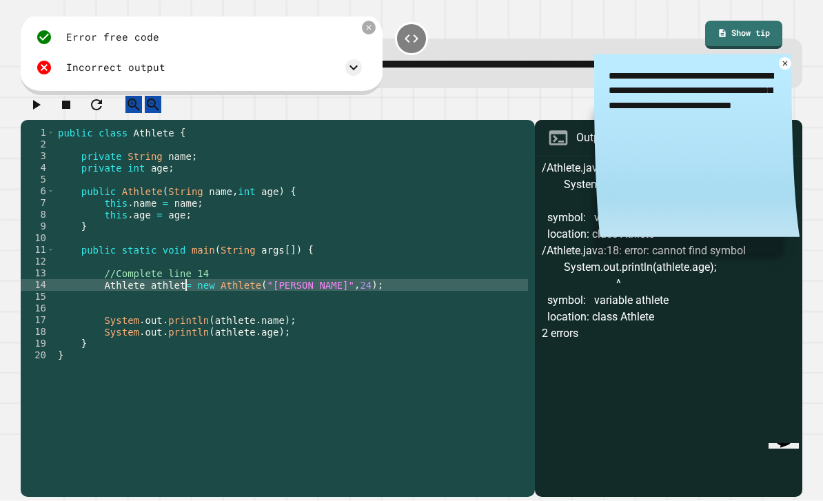
scroll to position [12, 57]
type textarea "**********"
click at [44, 113] on icon "button" at bounding box center [36, 104] width 17 height 17
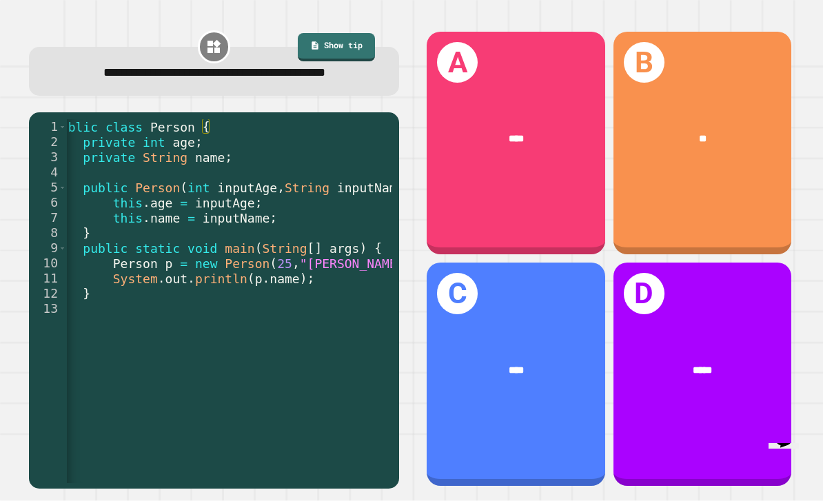
scroll to position [0, 16]
click at [572, 183] on div "A ****" at bounding box center [516, 143] width 178 height 223
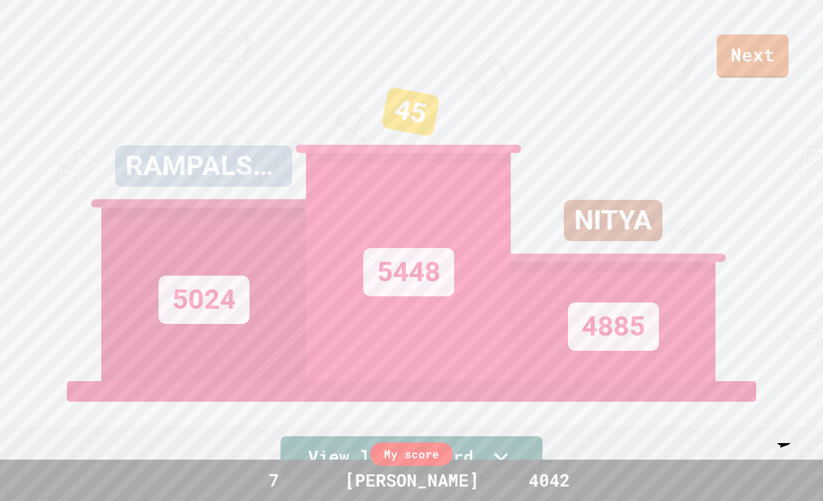
click at [741, 64] on link "Next" at bounding box center [753, 55] width 72 height 43
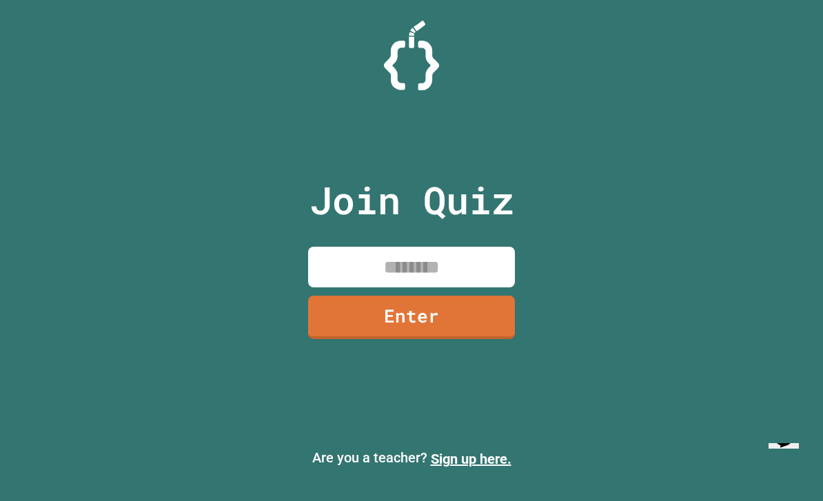
click at [487, 280] on input at bounding box center [411, 267] width 207 height 41
